Goal: Navigation & Orientation: Find specific page/section

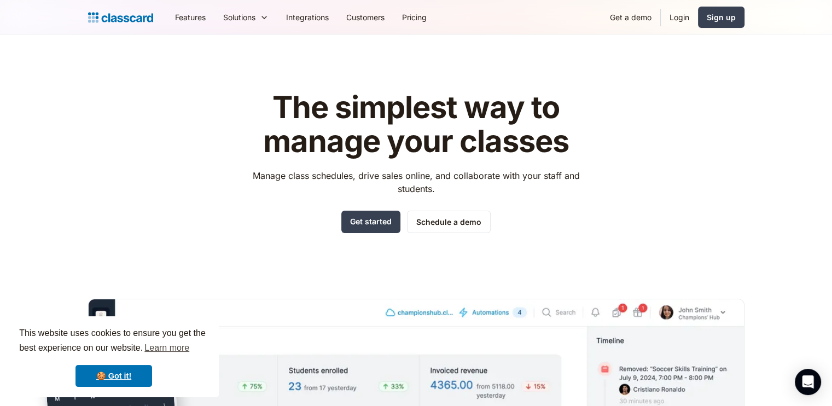
click at [119, 21] on img at bounding box center [120, 17] width 65 height 15
click at [665, 14] on link "Login" at bounding box center [679, 17] width 37 height 25
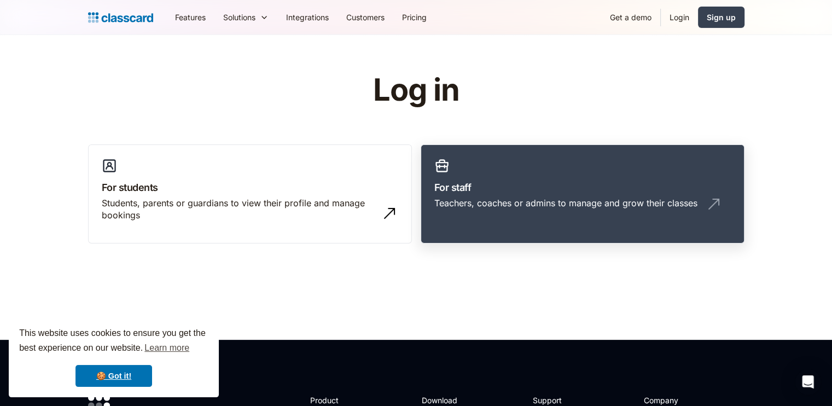
click at [523, 180] on h3 "For staff" at bounding box center [582, 187] width 296 height 15
